Goal: Book appointment/travel/reservation

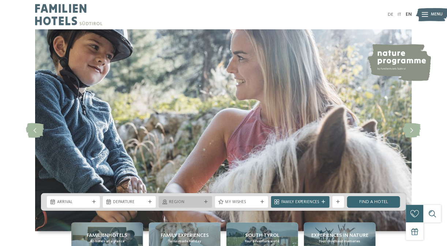
click at [186, 201] on span "Region" at bounding box center [185, 202] width 33 height 6
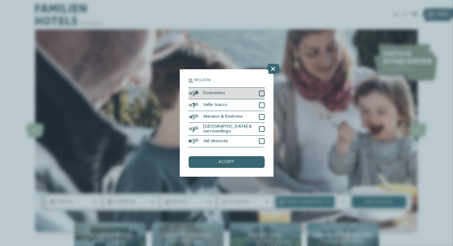
click at [261, 90] on div at bounding box center [262, 93] width 6 height 6
click at [230, 166] on div "accept" at bounding box center [227, 162] width 76 height 12
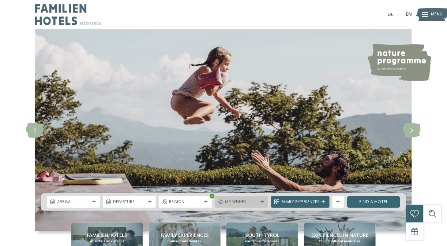
click at [254, 200] on span "My wishes" at bounding box center [242, 202] width 33 height 6
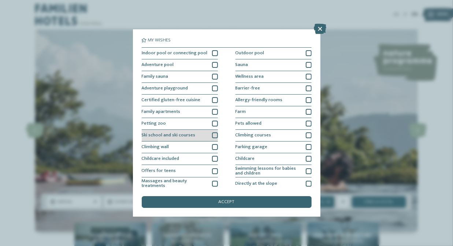
click at [212, 135] on div at bounding box center [215, 135] width 6 height 6
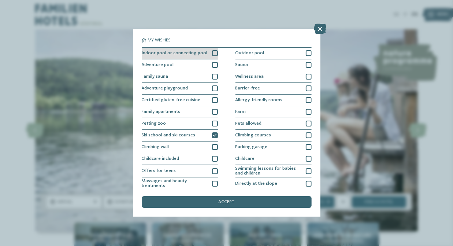
click at [212, 53] on div at bounding box center [215, 53] width 6 height 6
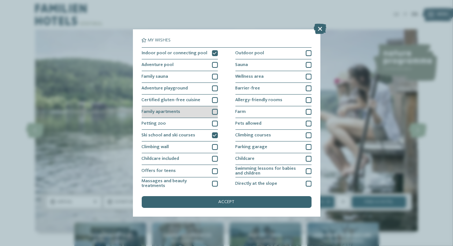
click at [212, 112] on div at bounding box center [215, 112] width 6 height 6
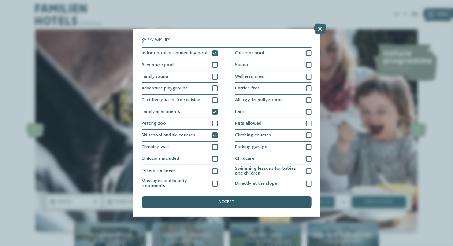
click at [227, 204] on span "accept" at bounding box center [227, 202] width 16 height 5
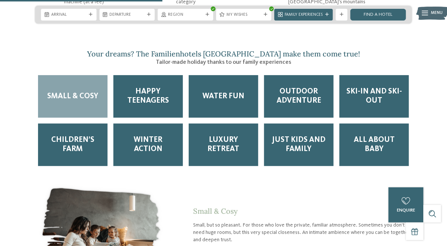
scroll to position [953, 0]
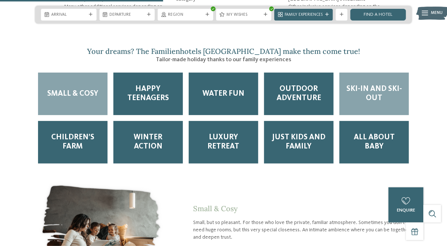
click at [378, 85] on span "Ski-in and Ski-out" at bounding box center [375, 94] width 58 height 18
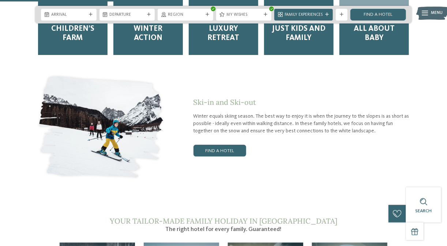
scroll to position [1063, 0]
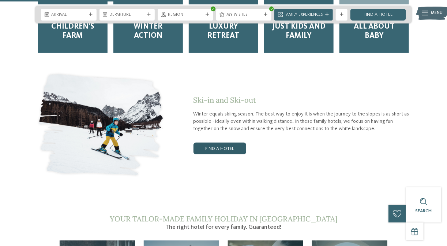
click at [224, 142] on link "Find a hotel" at bounding box center [220, 148] width 53 height 12
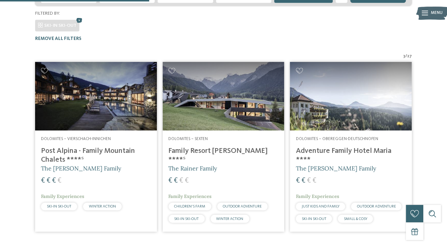
scroll to position [158, 0]
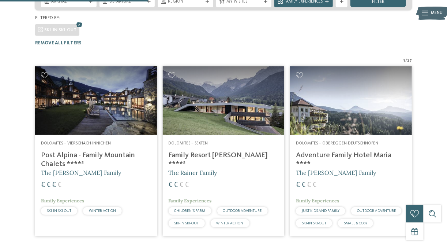
click at [211, 99] on img at bounding box center [224, 100] width 122 height 68
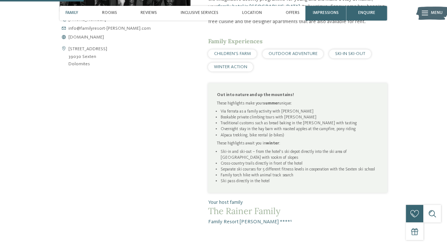
scroll to position [306, 0]
